Goal: Information Seeking & Learning: Check status

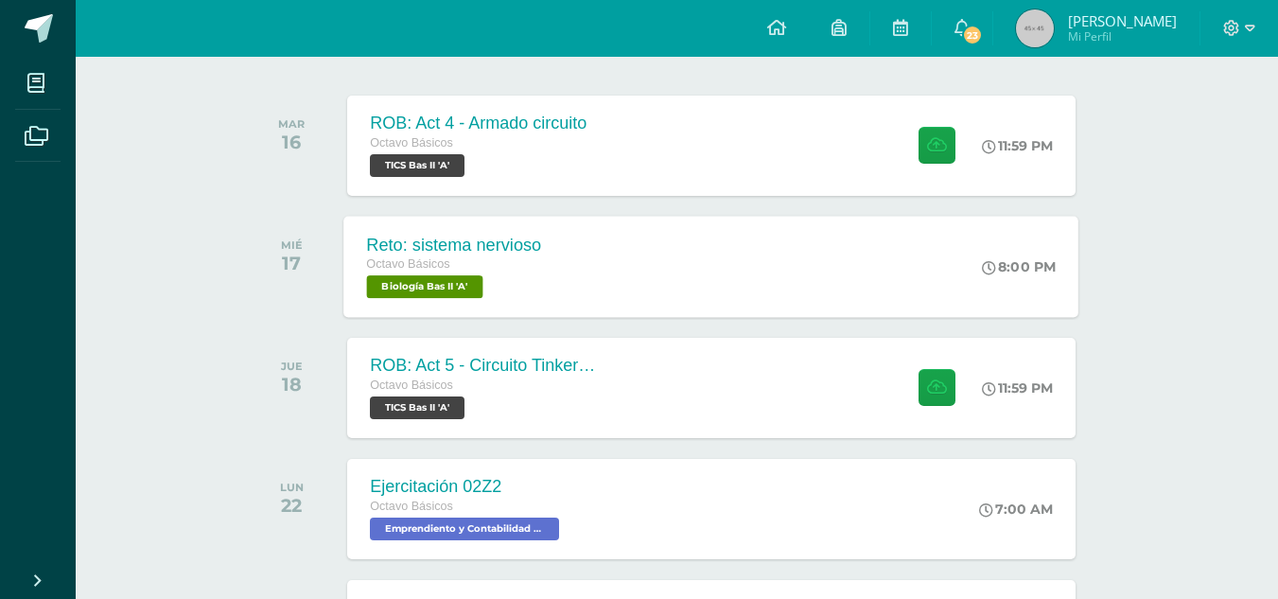
scroll to position [183, 0]
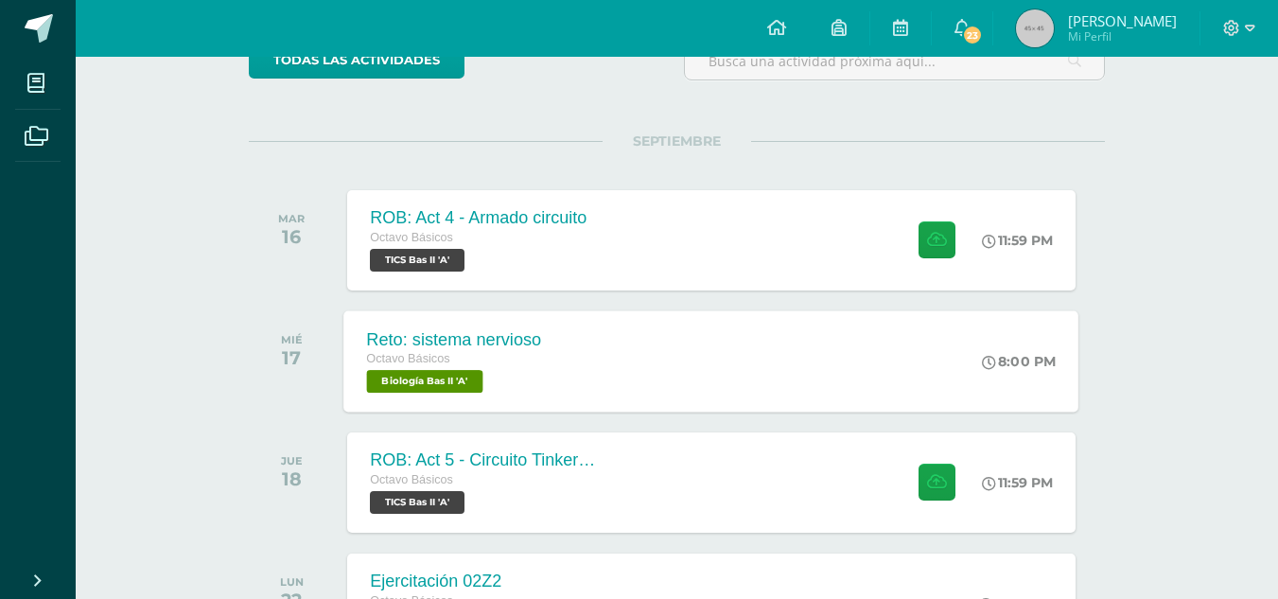
click at [743, 225] on div "ROB: Act 4 - Armado circuito Octavo Básicos TICS Bas II 'A' 11:59 PM ROB: Act 4…" at bounding box center [710, 240] width 727 height 100
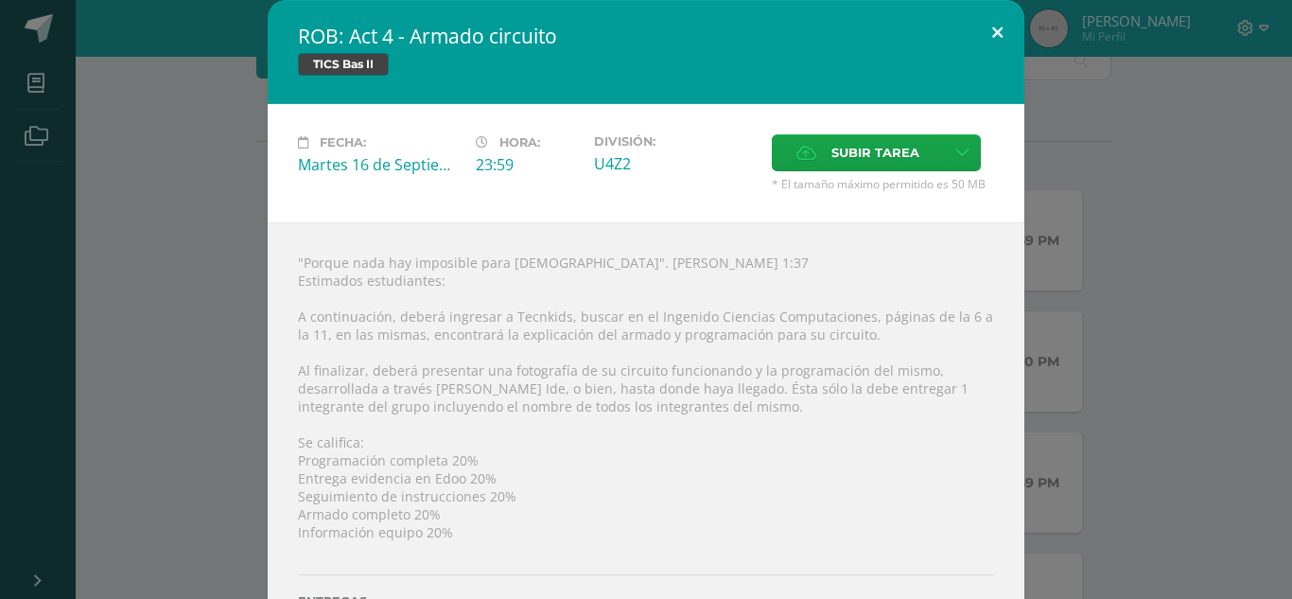
click at [1011, 165] on div "Fecha: Martes 16 de Septiembre Hora: 23:59 División: U4Z2 Subir tarea Cancelar" at bounding box center [646, 163] width 757 height 118
click at [1012, 32] on button at bounding box center [997, 32] width 54 height 64
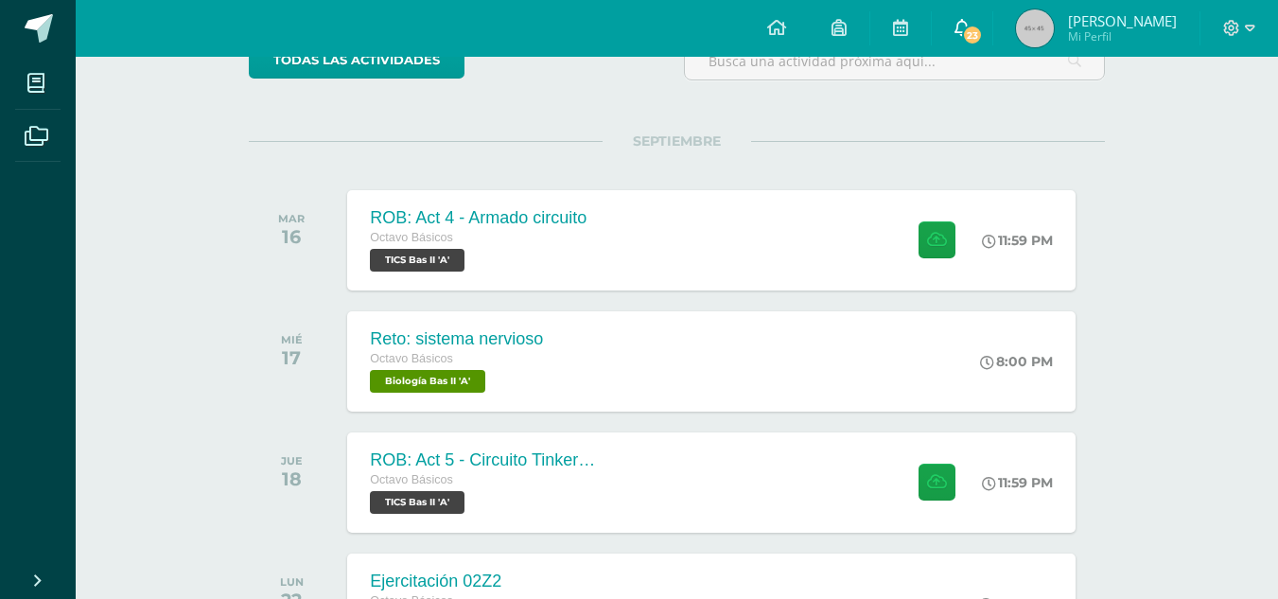
click at [984, 37] on link "23" at bounding box center [961, 28] width 61 height 57
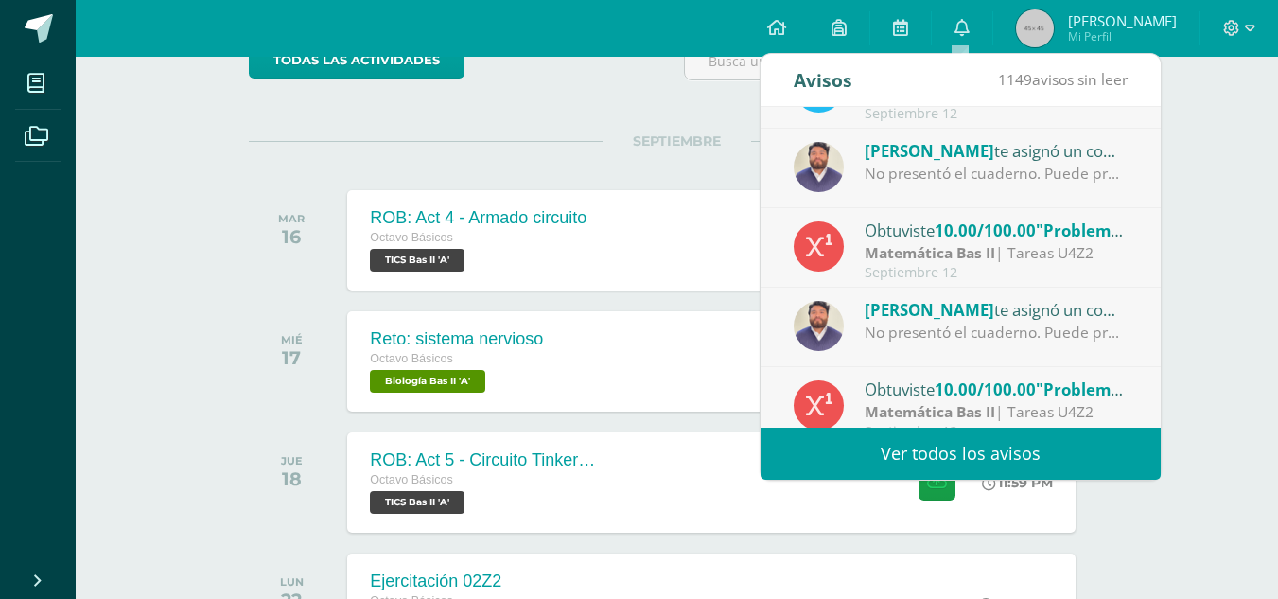
scroll to position [95, 0]
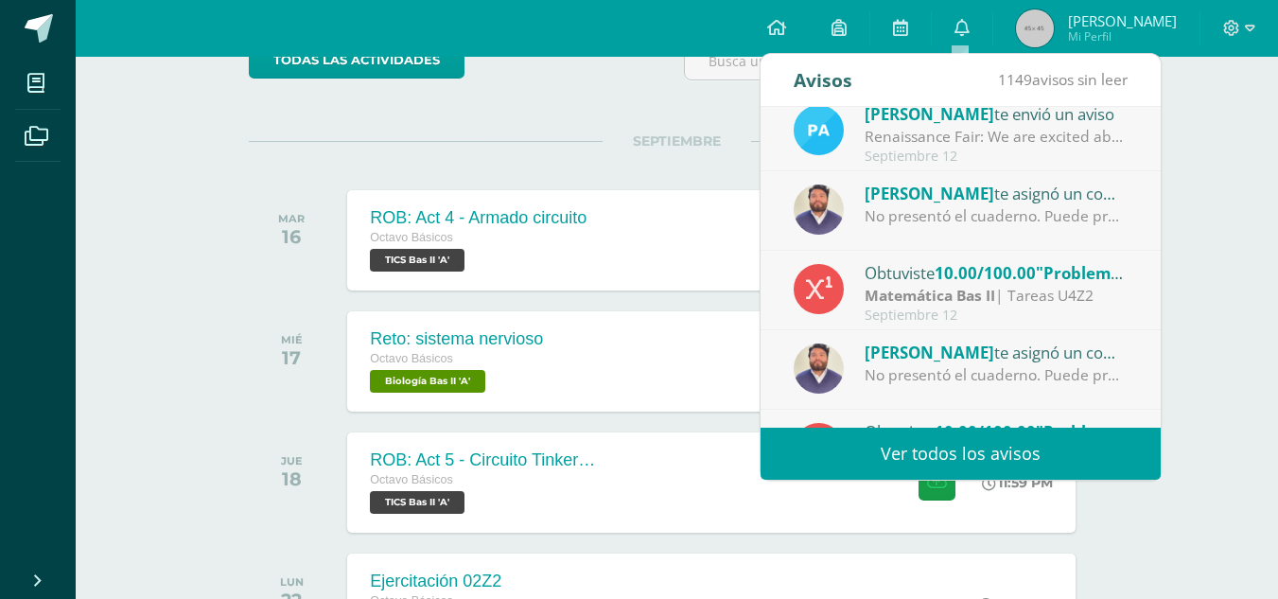
click at [1031, 219] on div "No presentó el cuaderno. Puede presentarlo el 17/09 con el 70% o el 18/09 con e…" at bounding box center [995, 216] width 263 height 22
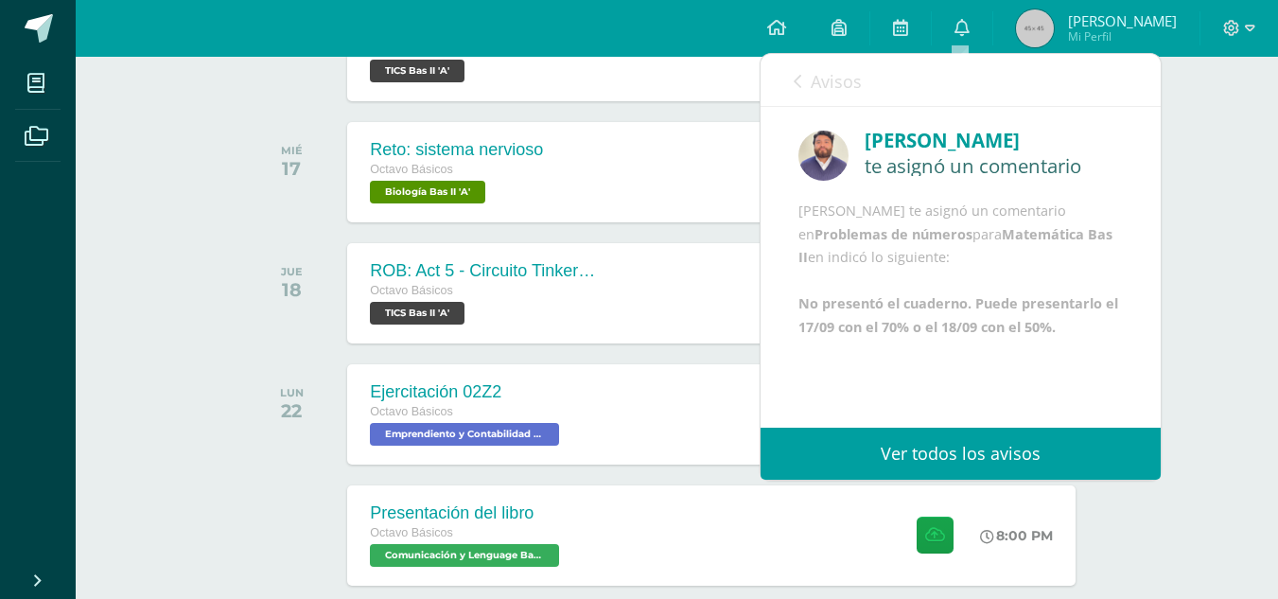
scroll to position [467, 0]
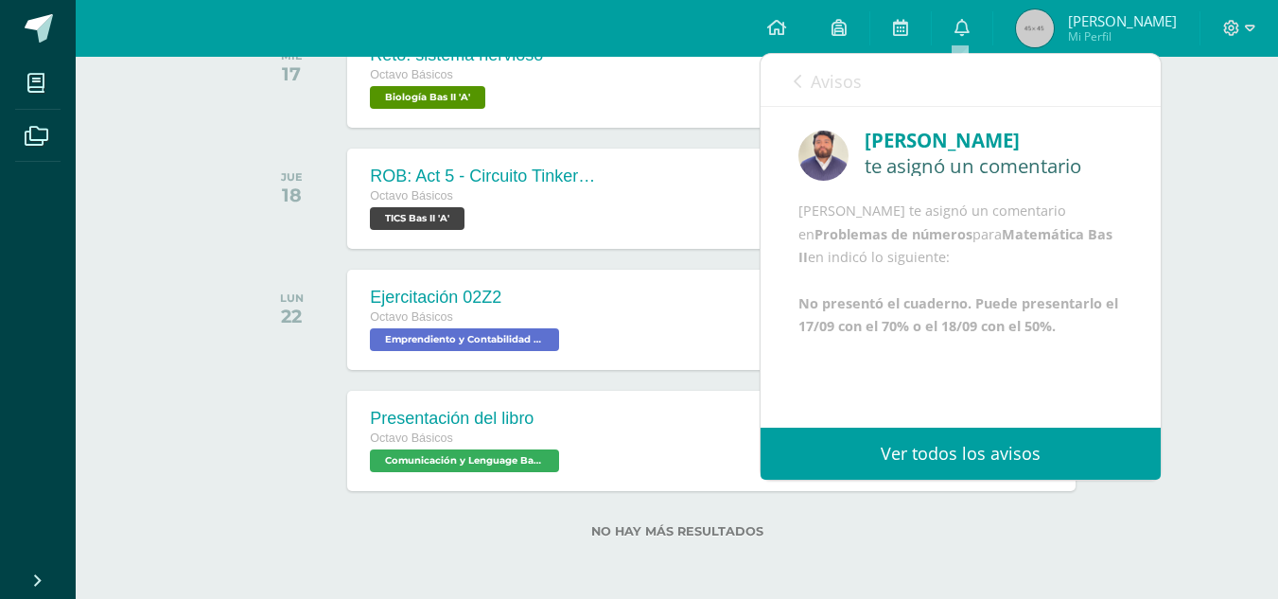
click at [818, 93] on link "Avisos" at bounding box center [827, 81] width 68 height 54
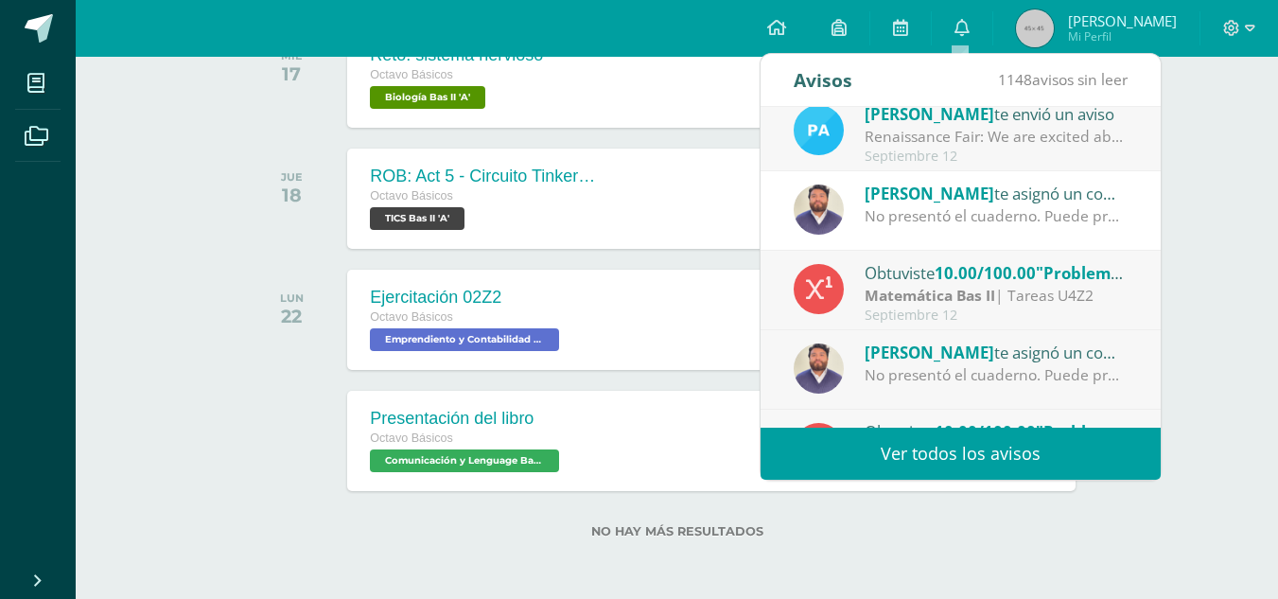
click at [927, 224] on div "No presentó el cuaderno. Puede presentarlo el 17/09 con el 70% o el 18/09 con e…" at bounding box center [995, 216] width 263 height 22
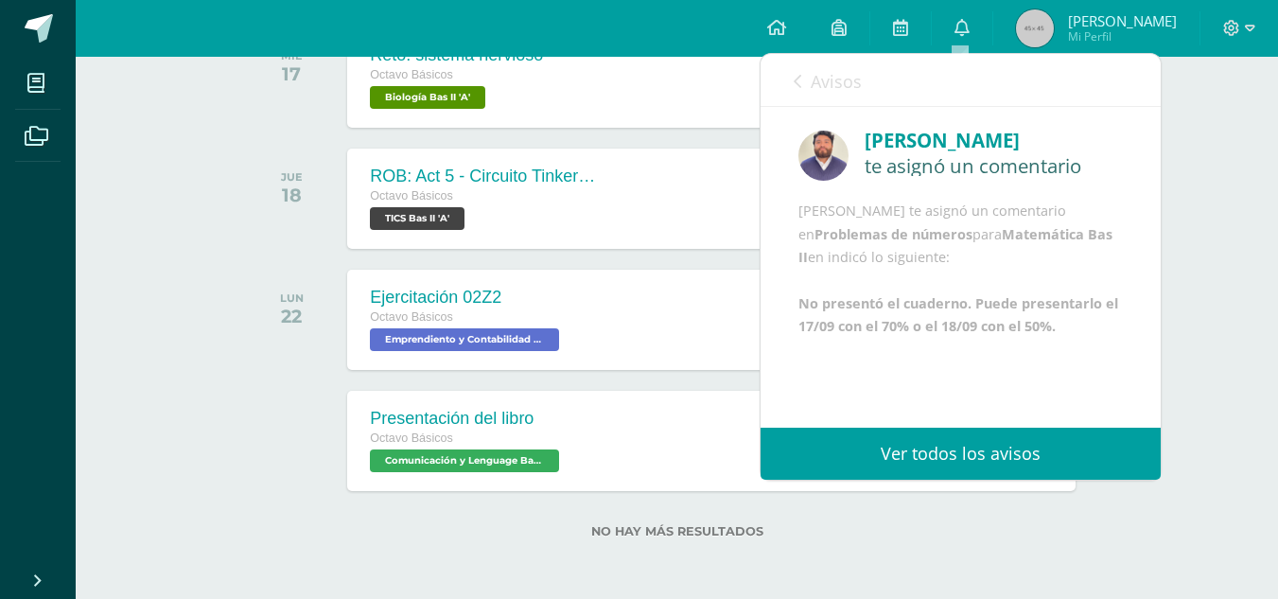
click at [987, 217] on div "Cristopher Paz te asignó un comentario en Problemas de números para Matemática …" at bounding box center [960, 269] width 324 height 139
click at [791, 77] on div "Avisos 1148 avisos sin leer Avisos" at bounding box center [960, 80] width 400 height 53
click at [799, 85] on icon at bounding box center [797, 81] width 8 height 15
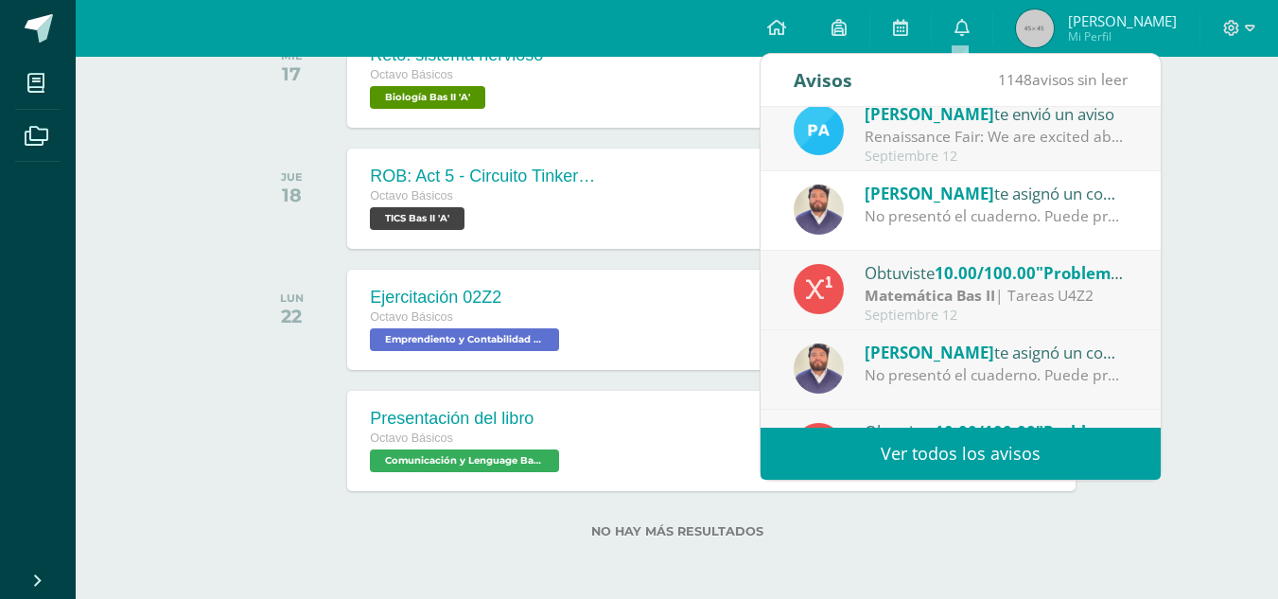
click at [1061, 368] on div "No presentó el cuaderno. Puede presentarlo el 17/09 con el 70% o el 18/09 con e…" at bounding box center [995, 375] width 263 height 22
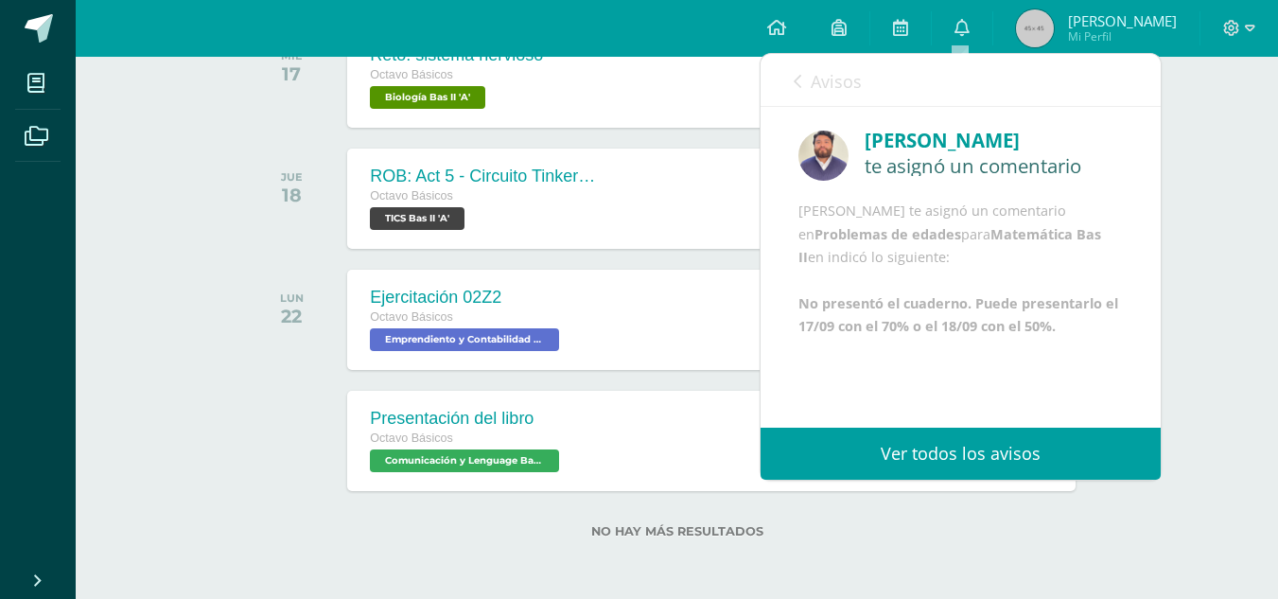
click at [790, 83] on div "Avisos 1147 avisos sin leer Avisos" at bounding box center [960, 80] width 400 height 53
click at [809, 79] on link "Avisos" at bounding box center [827, 81] width 68 height 54
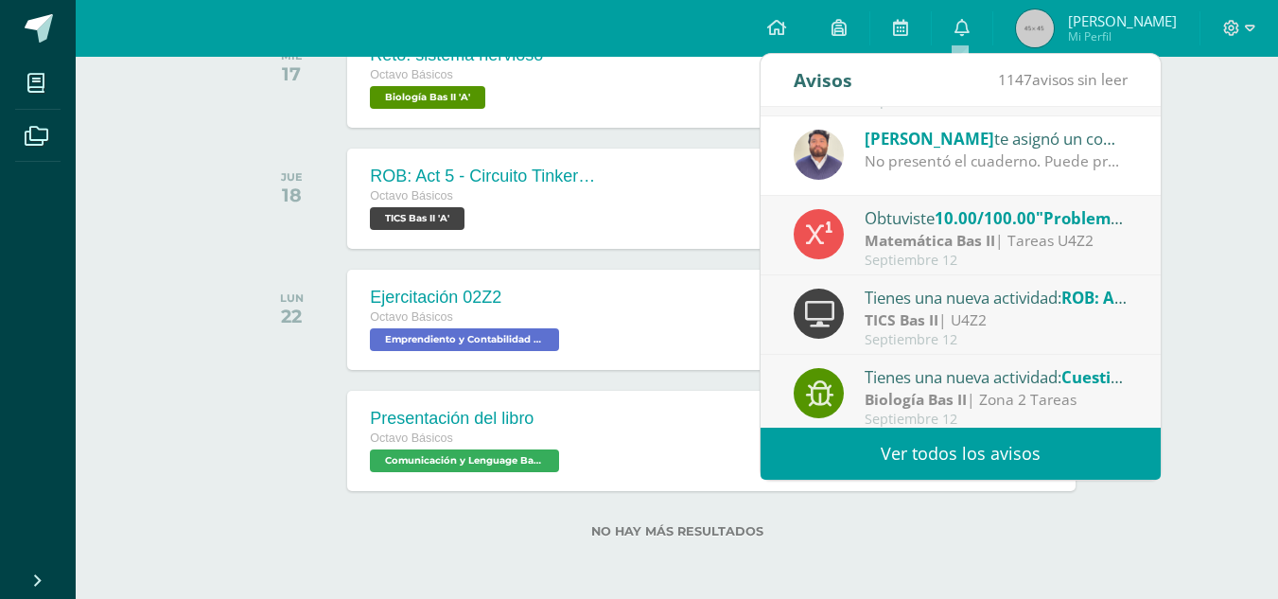
scroll to position [315, 0]
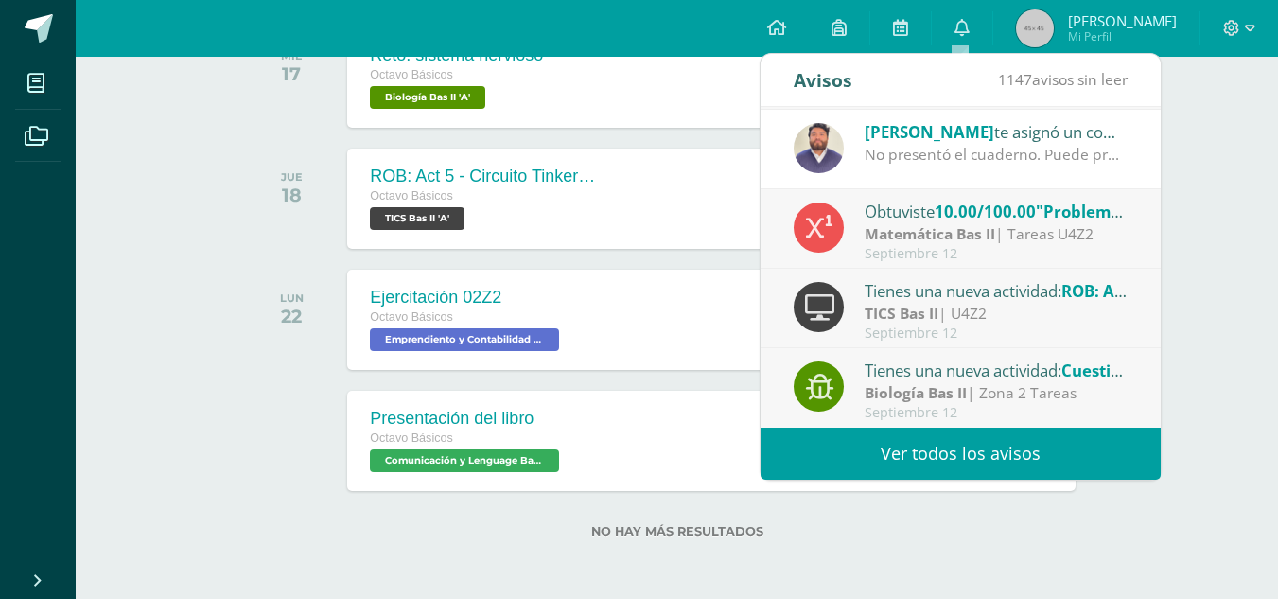
click at [273, 319] on div "LUN 22" at bounding box center [297, 320] width 96 height 100
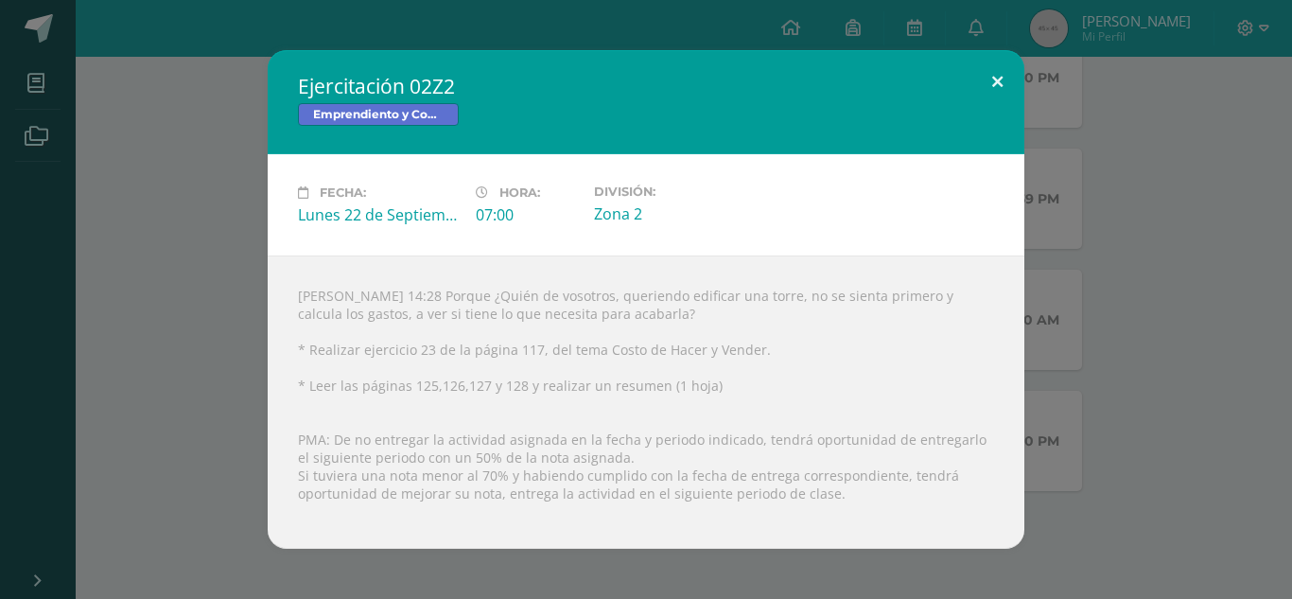
click at [992, 85] on button at bounding box center [997, 82] width 54 height 64
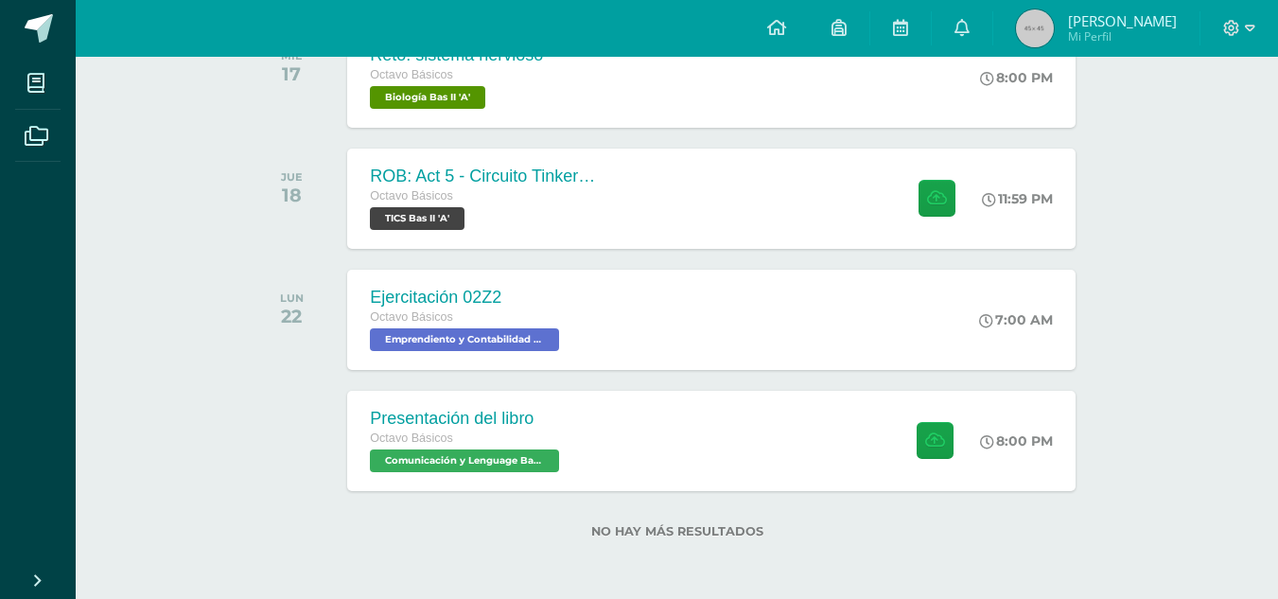
click at [244, 138] on div "todas las Actividades No tienes actividades Échale un vistazo a los demás perío…" at bounding box center [676, 159] width 931 height 878
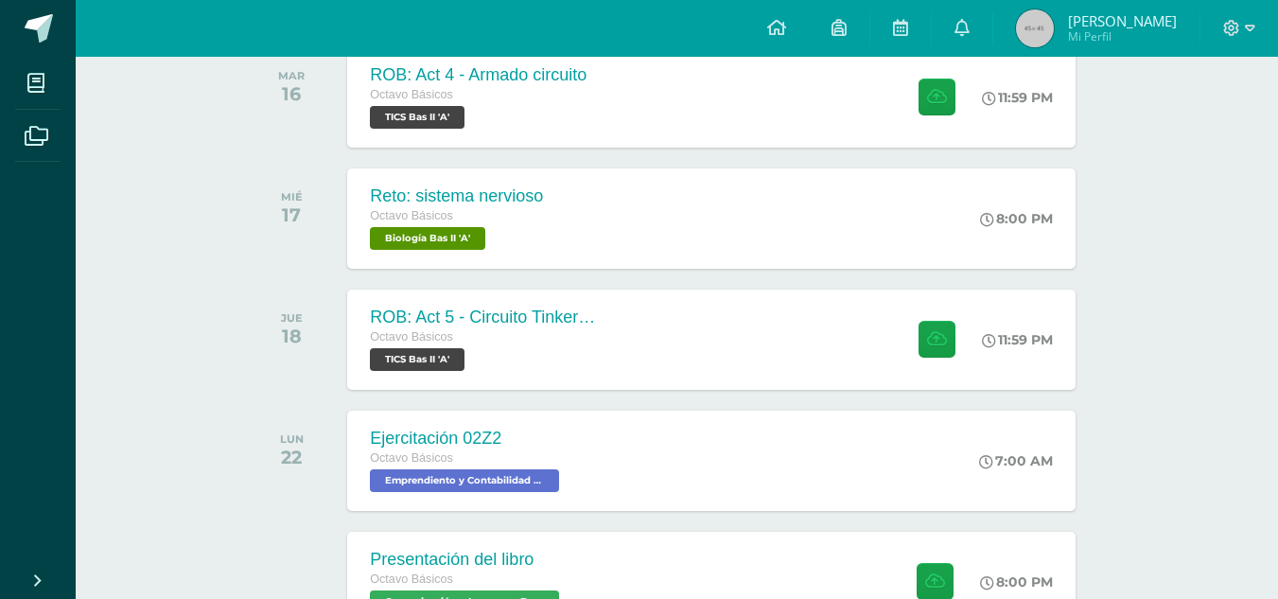
scroll to position [467, 0]
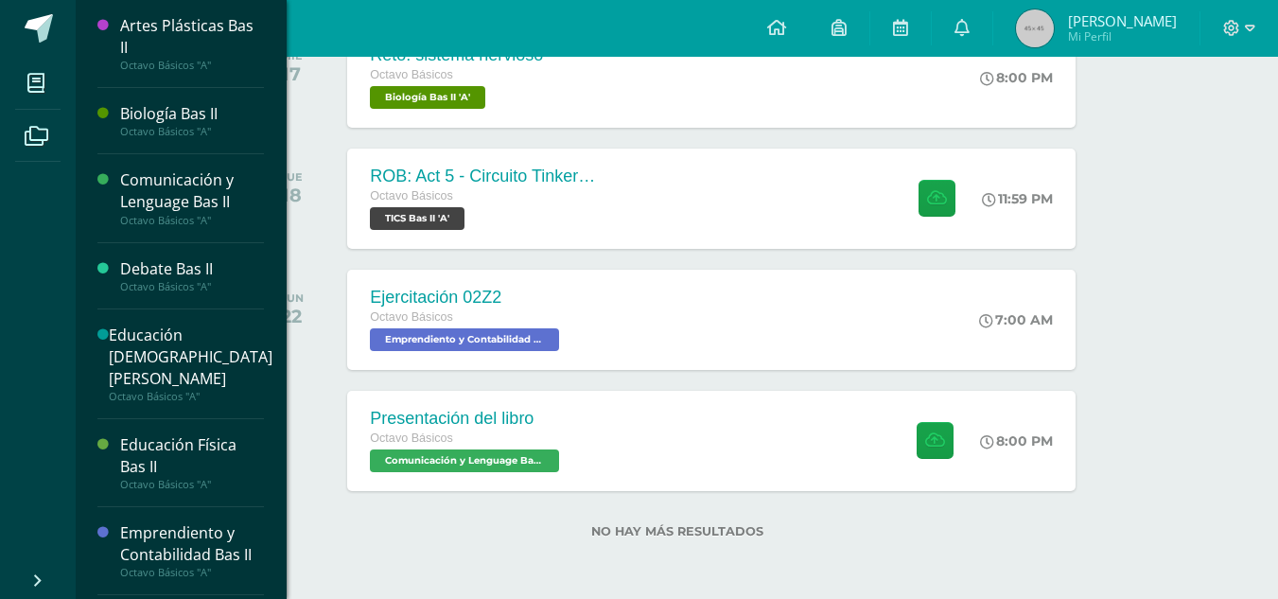
click at [207, 14] on div "Artes Plásticas Bas II Octavo Básicos "A"" at bounding box center [180, 44] width 166 height 88
click at [205, 21] on div "Artes Plásticas Bas II" at bounding box center [192, 36] width 144 height 43
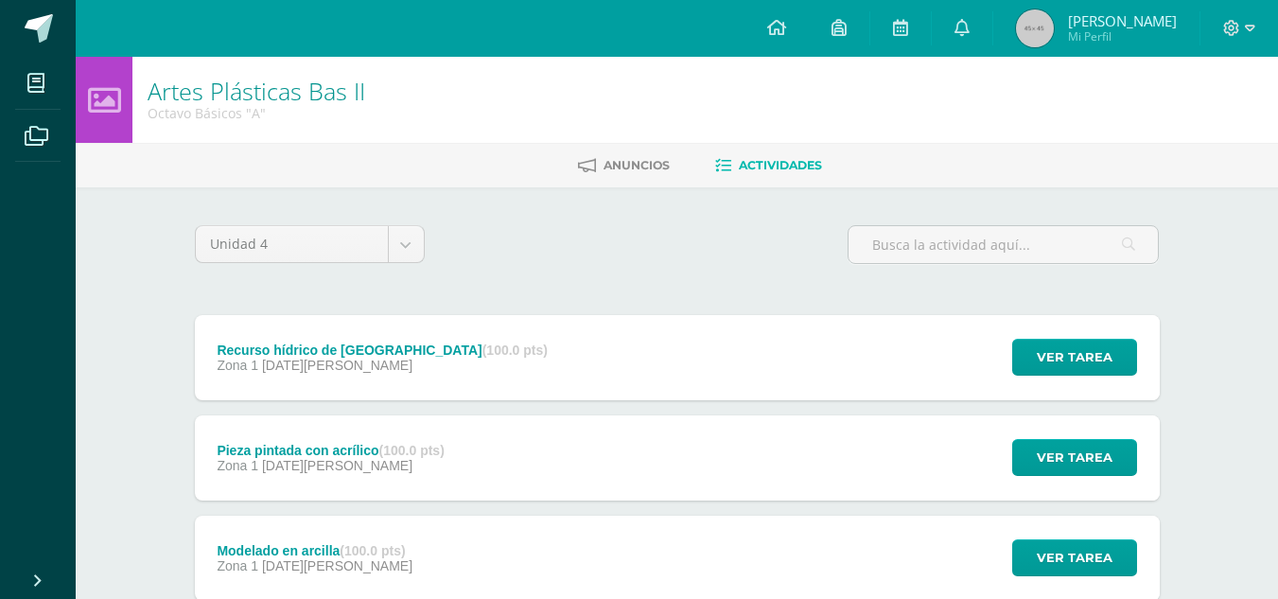
click at [589, 329] on div "Recurso hídrico de Guatemala (100.0 pts) Zona 1 25 de Agosto Ver tarea Recurso …" at bounding box center [677, 357] width 965 height 85
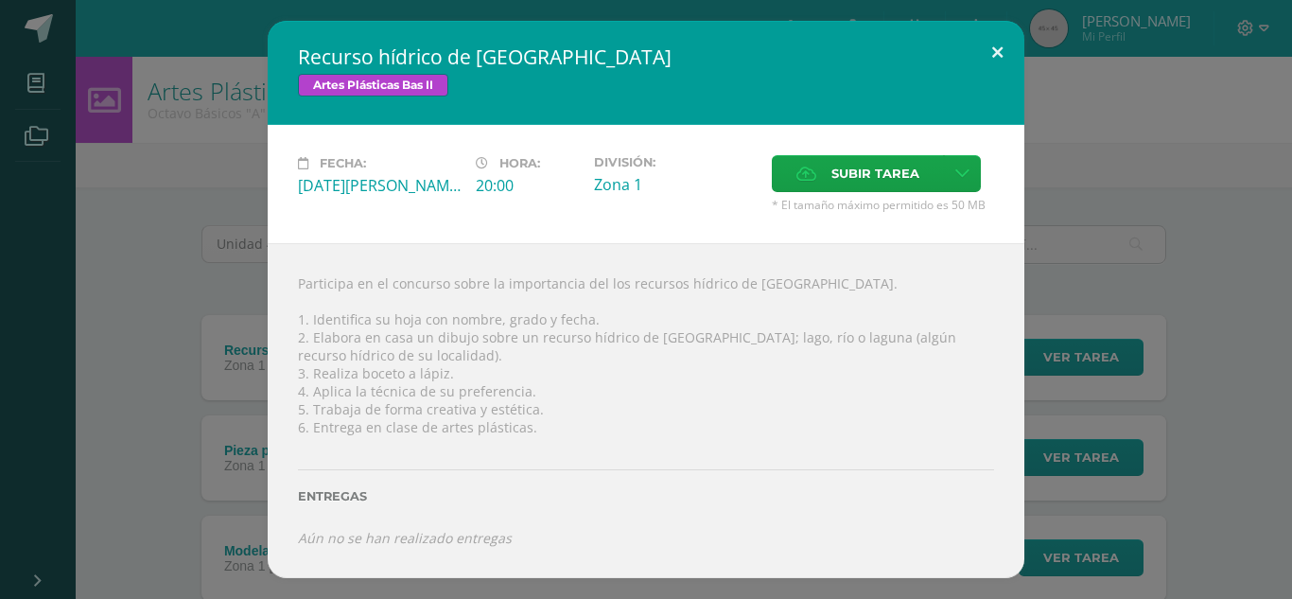
click at [991, 53] on button at bounding box center [997, 53] width 54 height 64
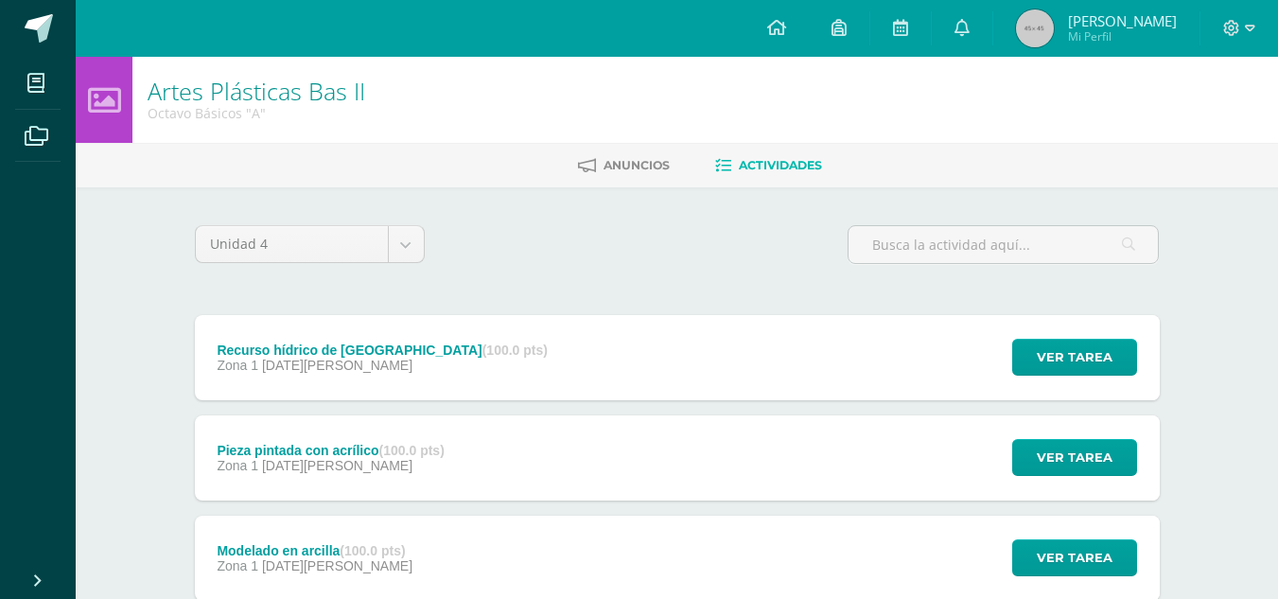
click at [380, 460] on div "Zona 1 18 de Agosto" at bounding box center [330, 465] width 227 height 15
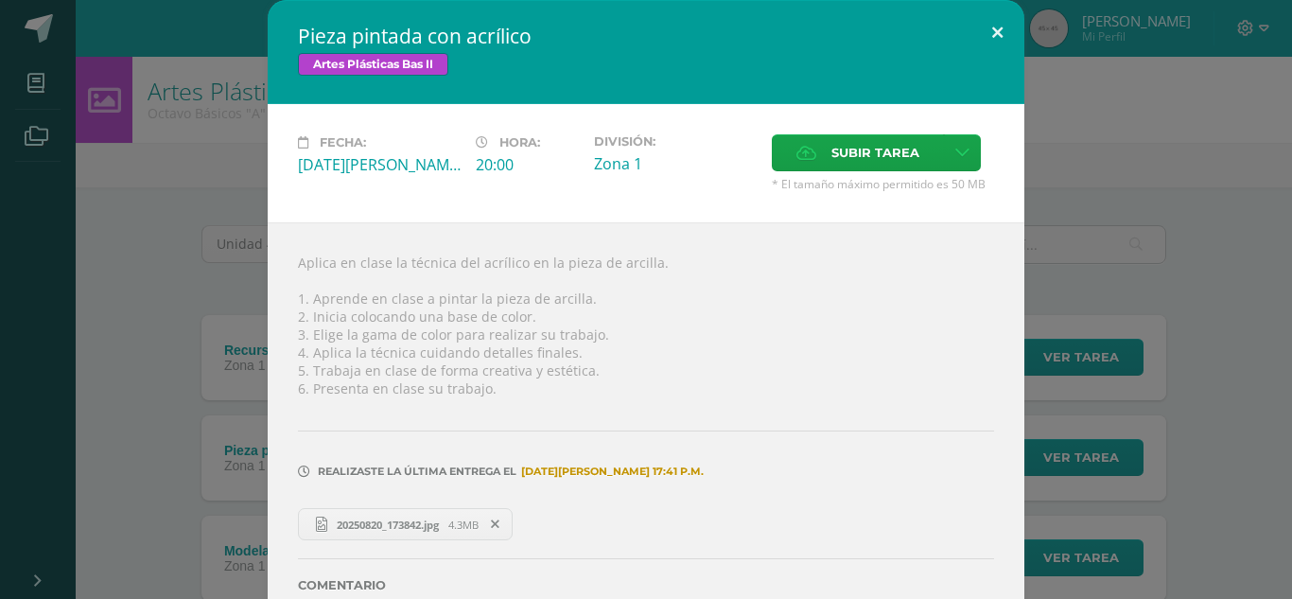
click at [987, 36] on button at bounding box center [997, 32] width 54 height 64
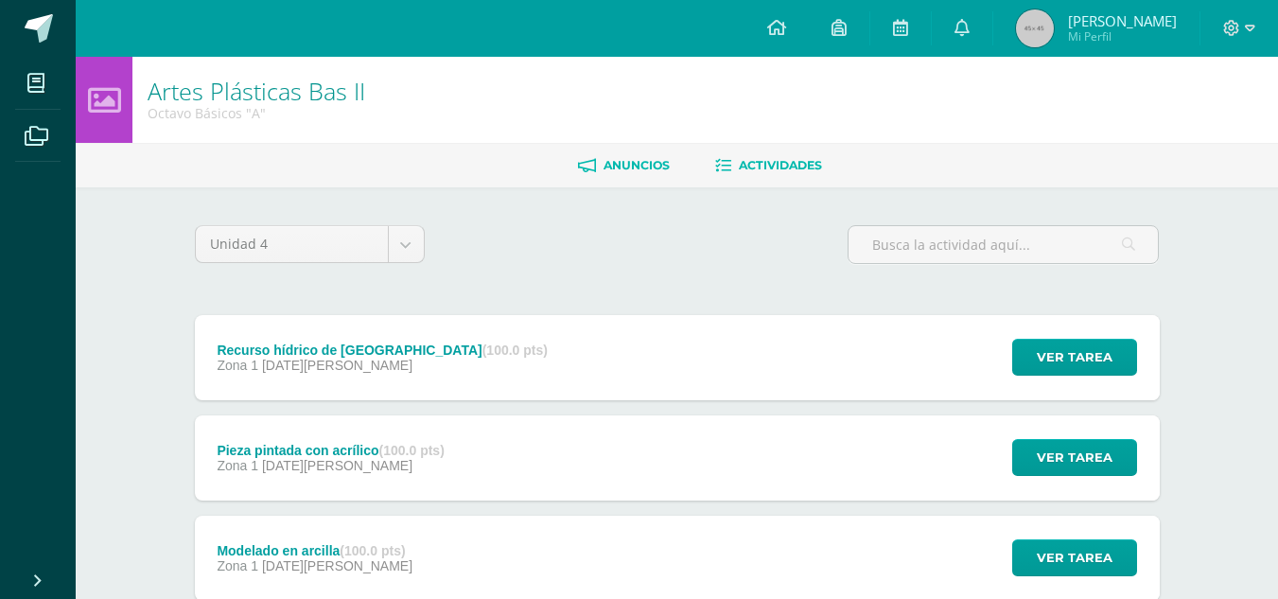
click at [661, 172] on span "Anuncios" at bounding box center [636, 165] width 66 height 14
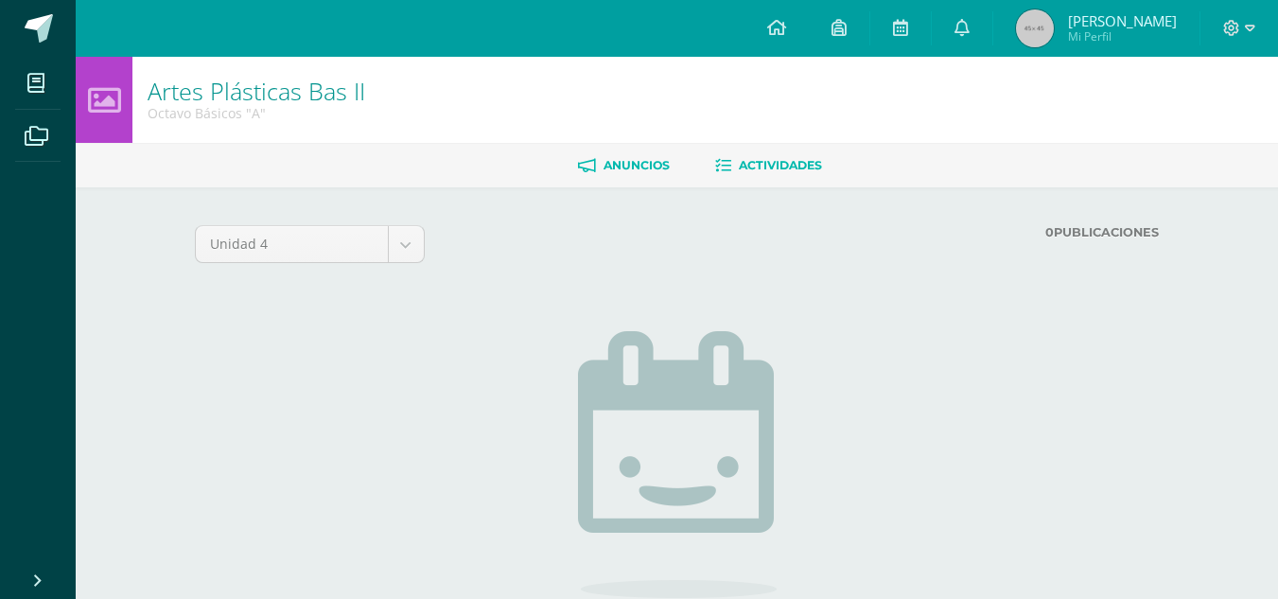
click at [802, 171] on span "Actividades" at bounding box center [780, 165] width 83 height 14
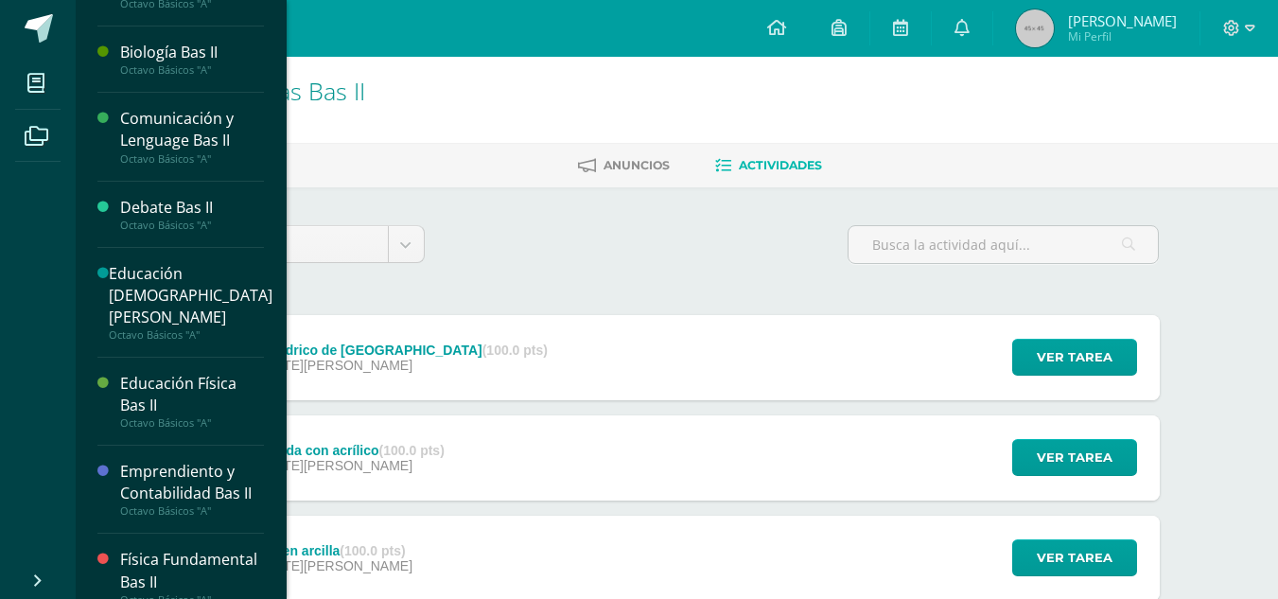
scroll to position [95, 0]
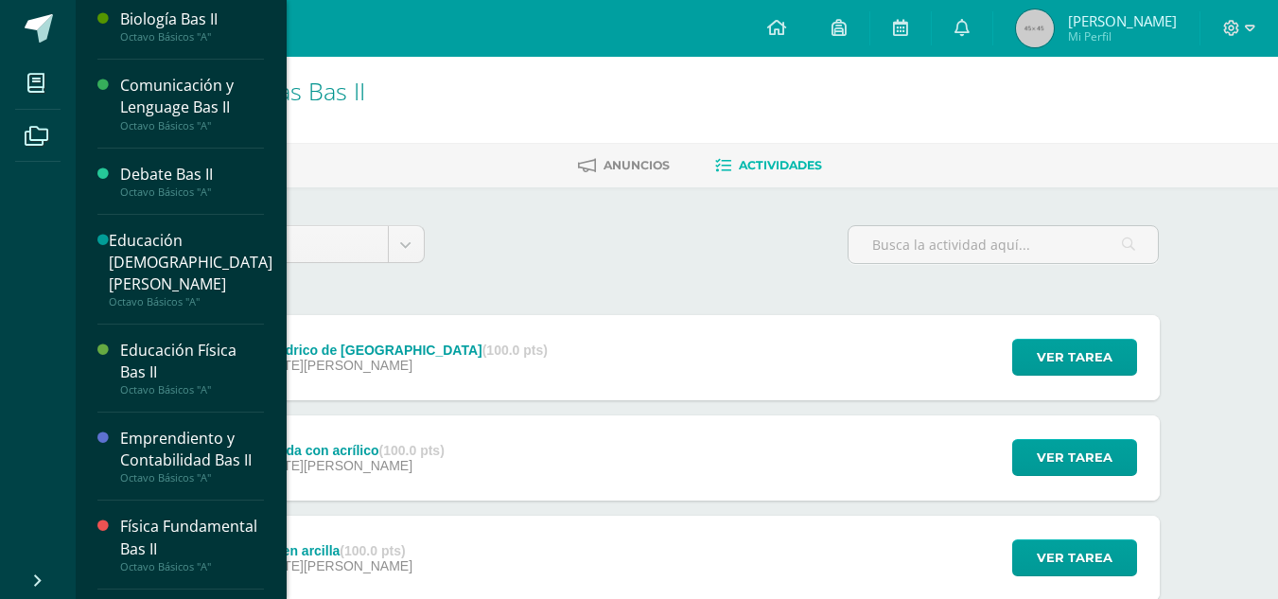
click at [194, 438] on div "Emprendiento y Contabilidad Bas II" at bounding box center [192, 448] width 144 height 43
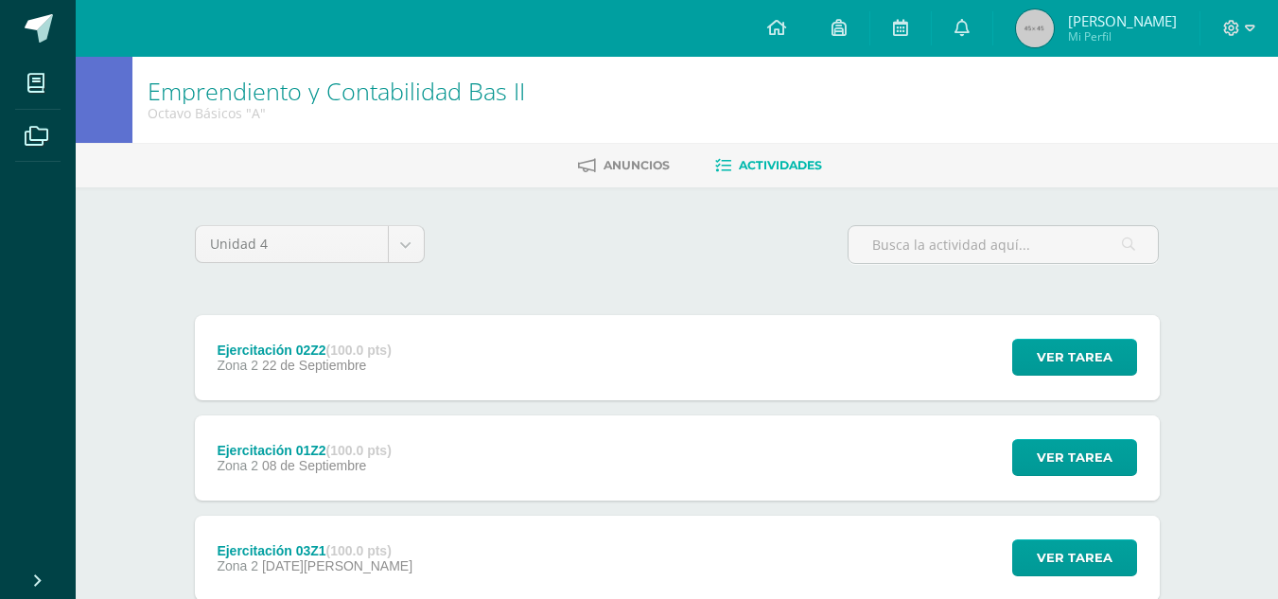
click at [400, 343] on div "Ejercitación 02Z2 (100.0 pts) Zona 2 22 de Septiembre" at bounding box center [304, 357] width 219 height 85
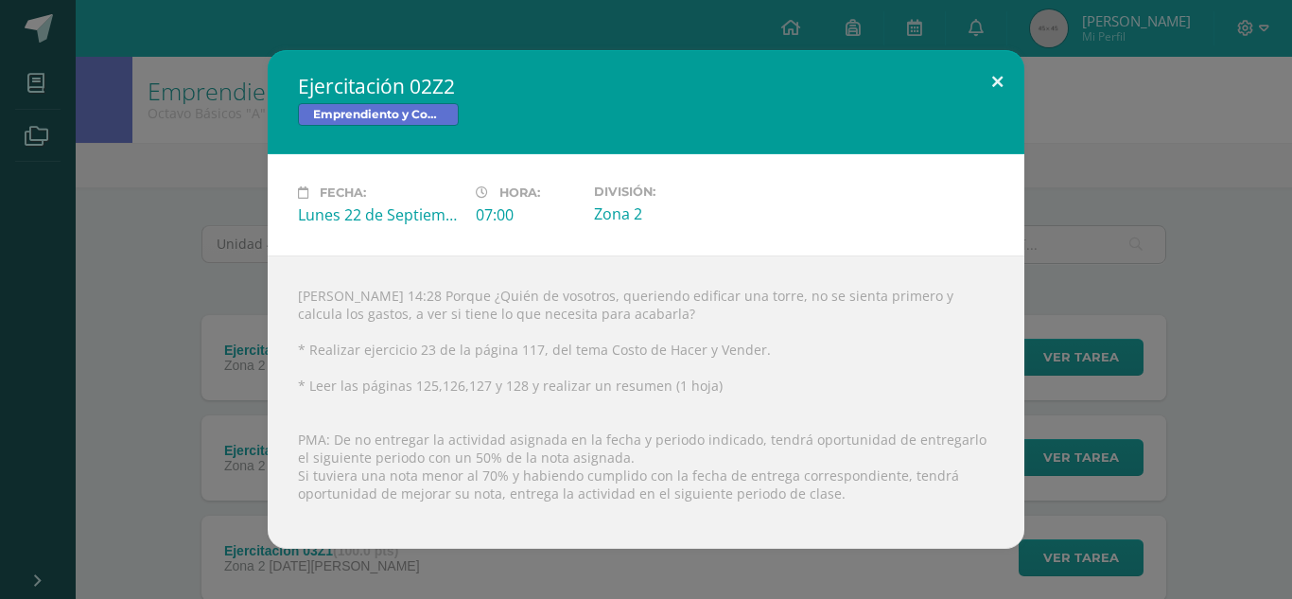
click at [990, 113] on div "Ejercitación 02Z2 Emprendiento y Contabilidad Bas II Fecha: Lunes 22 de Septiem…" at bounding box center [646, 299] width 757 height 498
click at [1019, 64] on button at bounding box center [997, 82] width 54 height 64
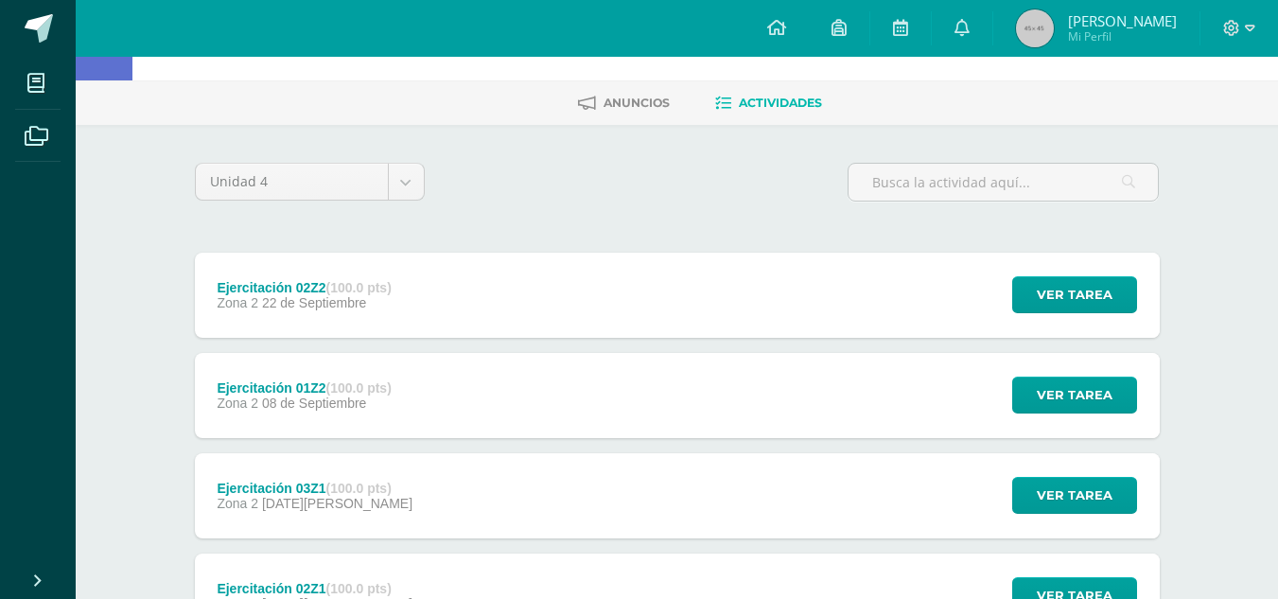
scroll to position [284, 0]
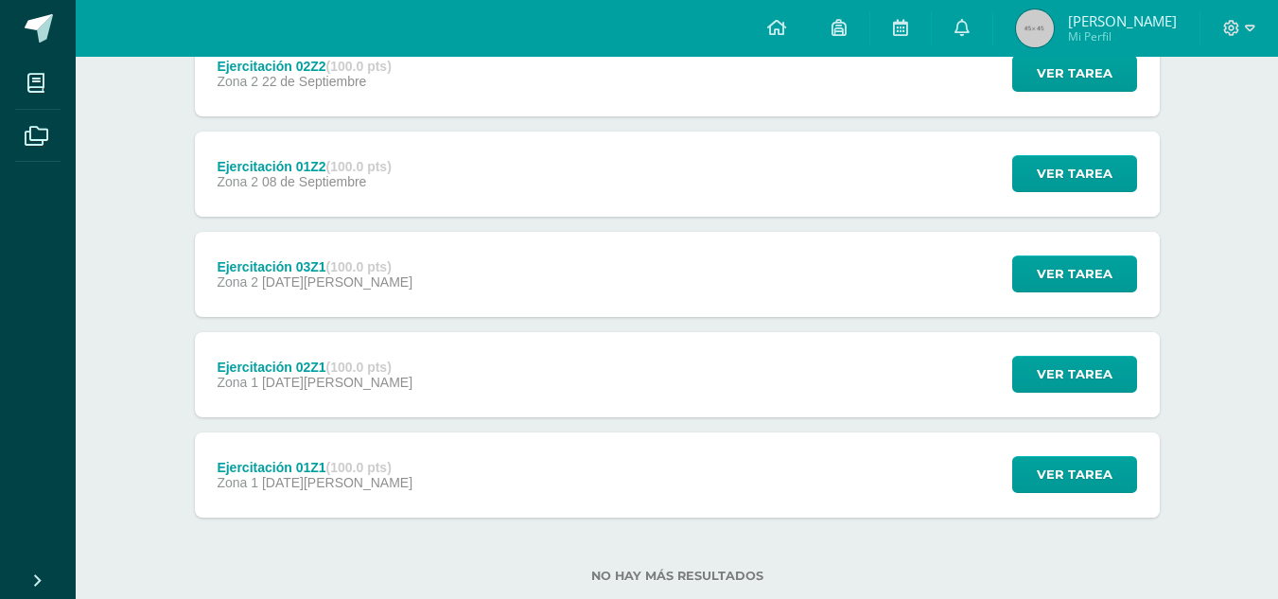
click at [639, 201] on div "Ejercitación 01Z2 (100.0 pts) Zona 2 08 de Septiembre Ver tarea Ejercitación 01…" at bounding box center [677, 173] width 965 height 85
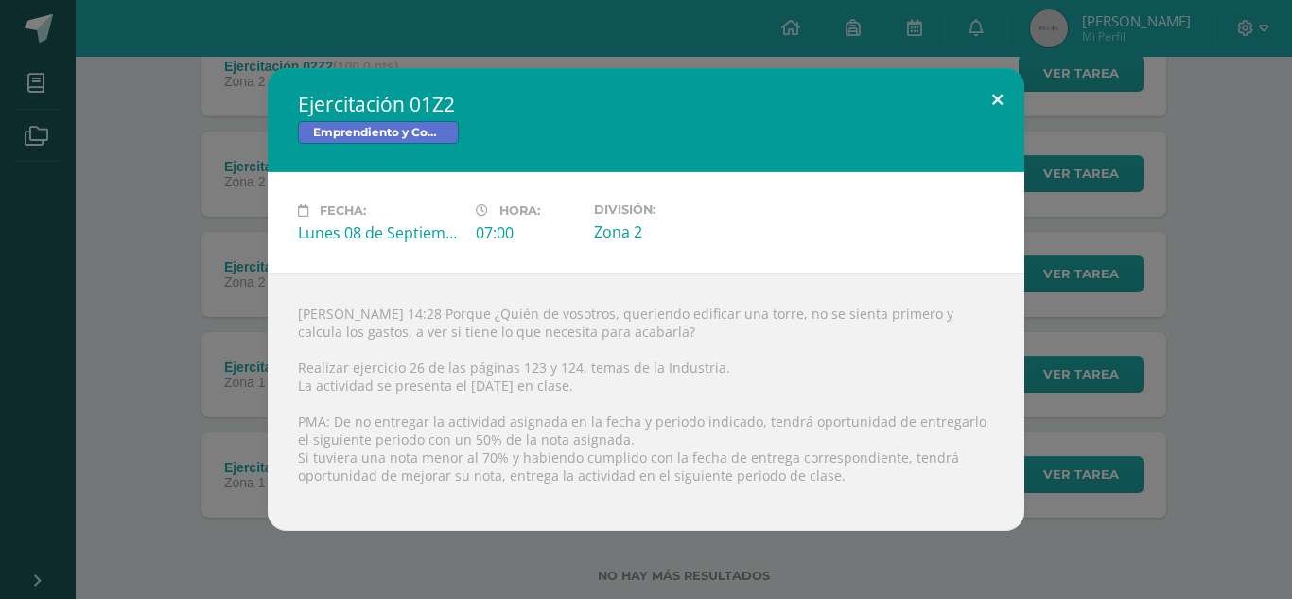
click at [986, 100] on button at bounding box center [997, 100] width 54 height 64
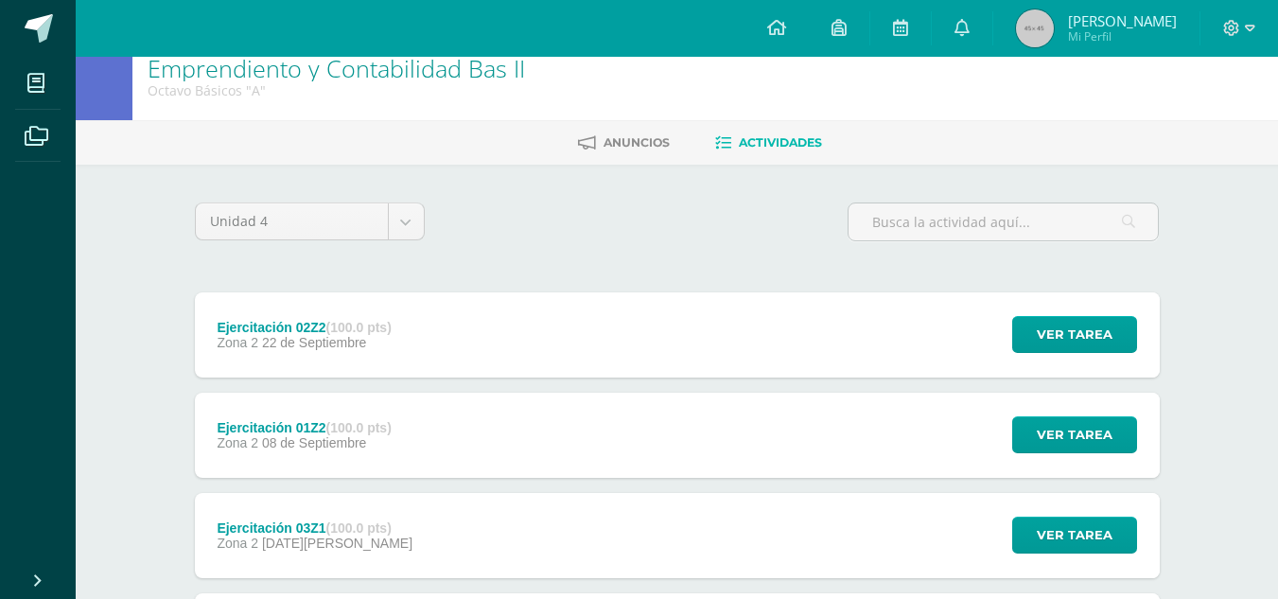
scroll to position [0, 0]
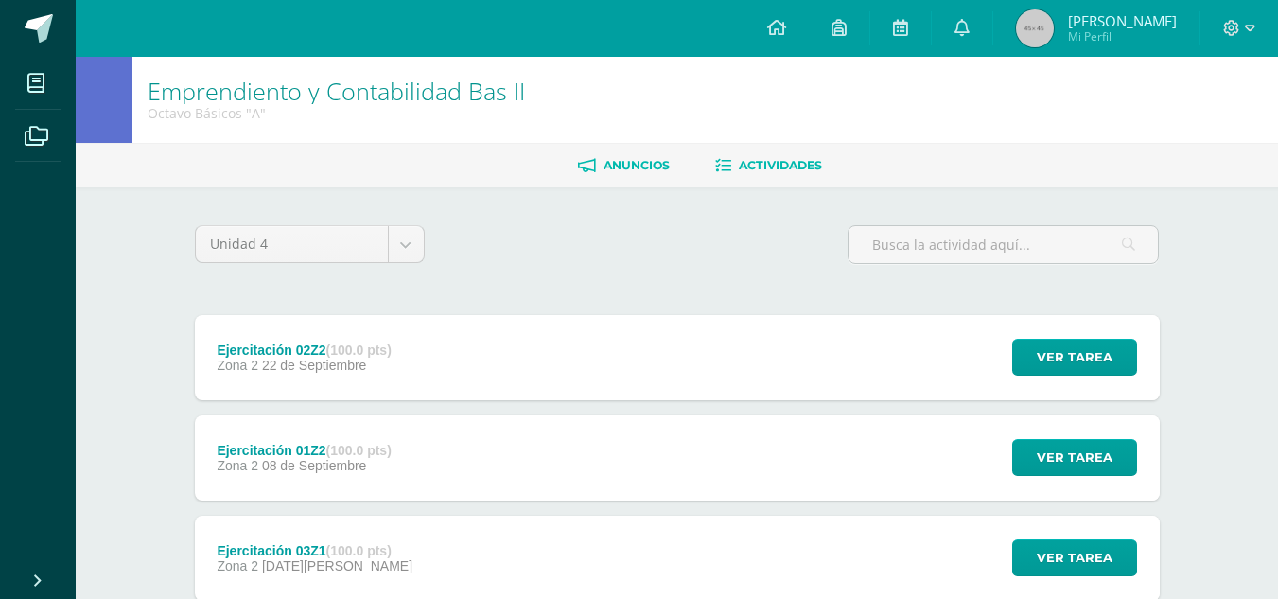
click at [595, 180] on link "Anuncios" at bounding box center [624, 165] width 92 height 30
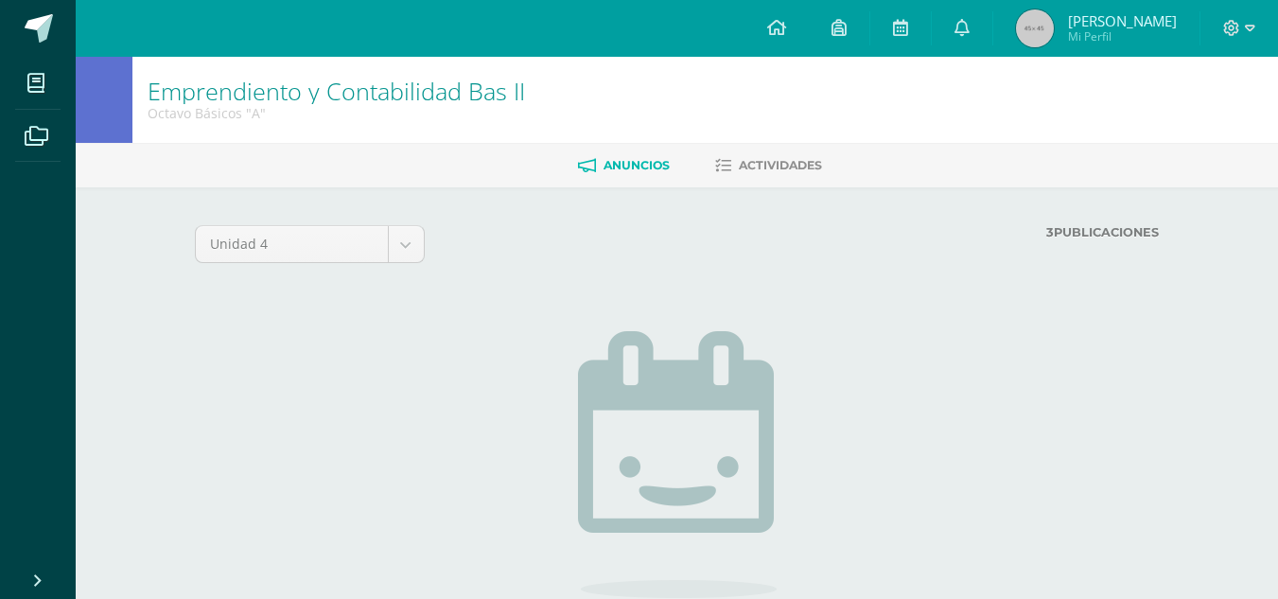
click at [342, 142] on div "Emprendiento y Contabilidad Bas II Octavo Básicos "A"" at bounding box center [336, 100] width 408 height 86
